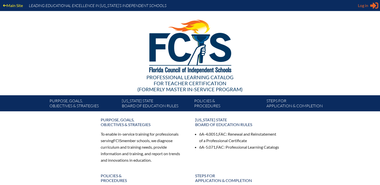
type input "[EMAIL_ADDRESS][DOMAIN_NAME]"
click at [362, 6] on span "Log in" at bounding box center [363, 6] width 10 height 6
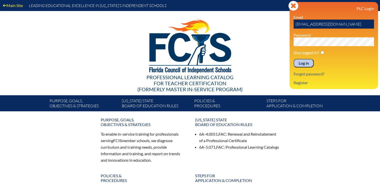
drag, startPoint x: 303, startPoint y: 62, endPoint x: 331, endPoint y: 55, distance: 28.5
click at [303, 63] on input "Log in" at bounding box center [303, 63] width 20 height 9
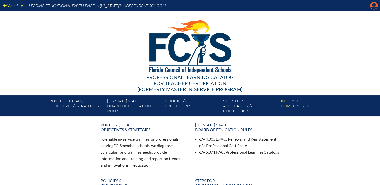
click at [372, 5] on icon "Manage Account" at bounding box center [374, 6] width 8 height 8
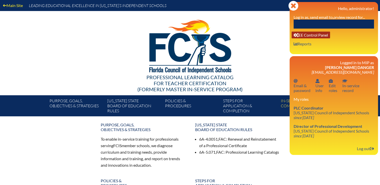
click at [308, 34] on link "User info EE Control Panel" at bounding box center [310, 35] width 38 height 7
